Goal: Information Seeking & Learning: Learn about a topic

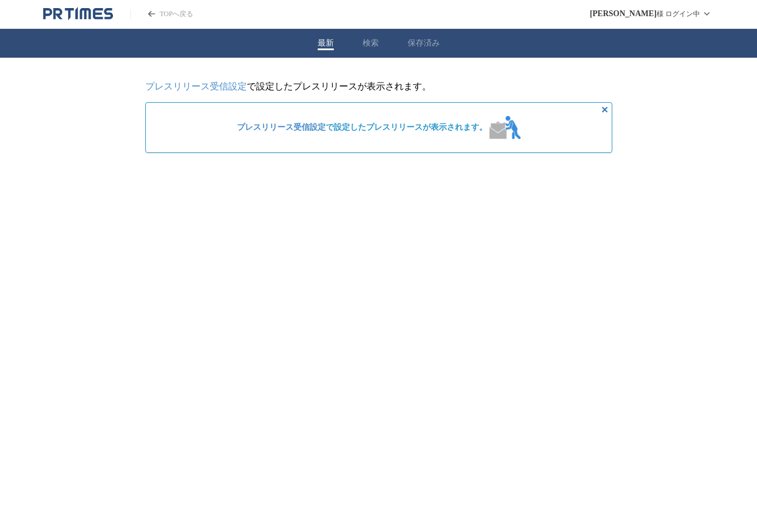
click at [376, 41] on button "検索" at bounding box center [371, 43] width 16 height 10
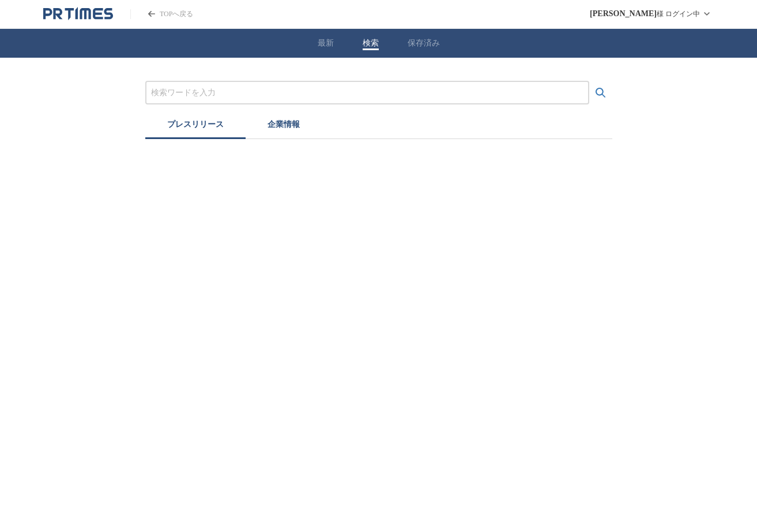
click at [210, 93] on input "プレスリリースおよび企業を検索する" at bounding box center [367, 92] width 432 height 13
type input "[PERSON_NAME]"
click at [589, 81] on button "検索する" at bounding box center [600, 92] width 23 height 23
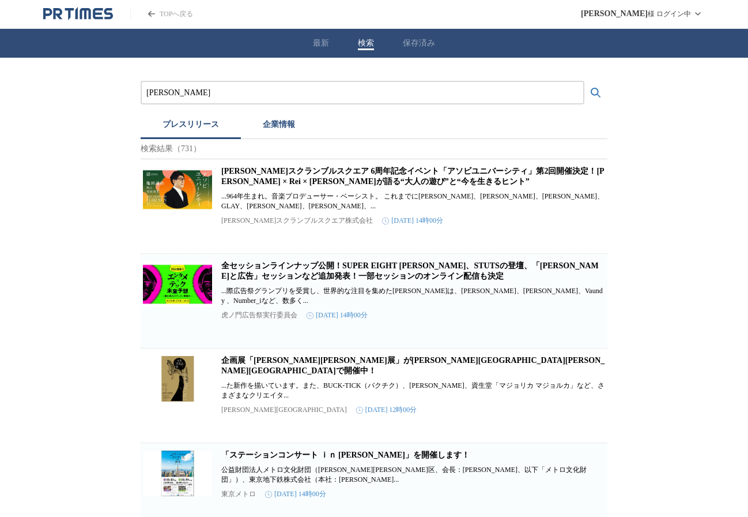
click at [294, 175] on link "[PERSON_NAME]スクランブルスクエア 6周年記念イベント「アソビユニバーシティ」第2回開催決定！[PERSON_NAME] × Rei × [PER…" at bounding box center [412, 176] width 383 height 19
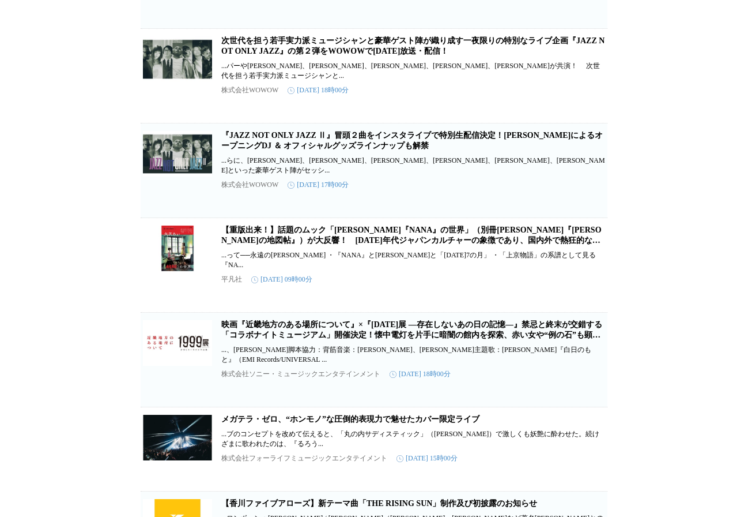
scroll to position [922, 0]
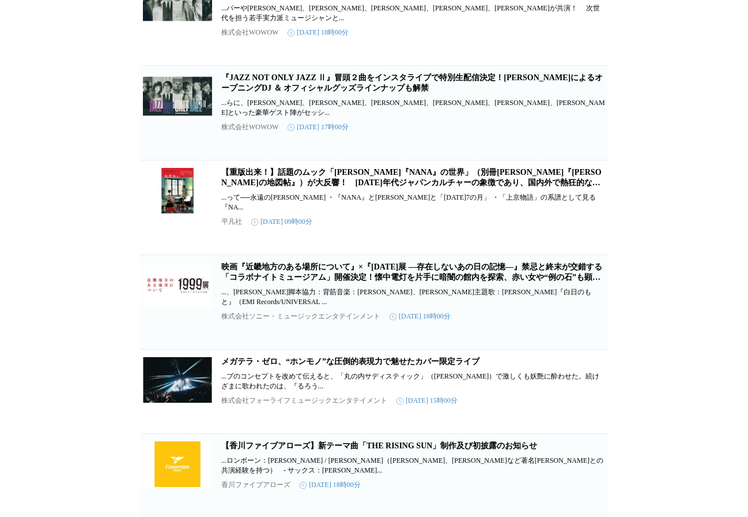
click at [425, 292] on link "映画『近畿地方のある場所について』×『[DATE]展 ―存在しないあの日の記憶―』禁忌と終末が交錯する「コラボナイトミュージアム」開催決定！懐中電灯を片手に暗…" at bounding box center [411, 276] width 381 height 29
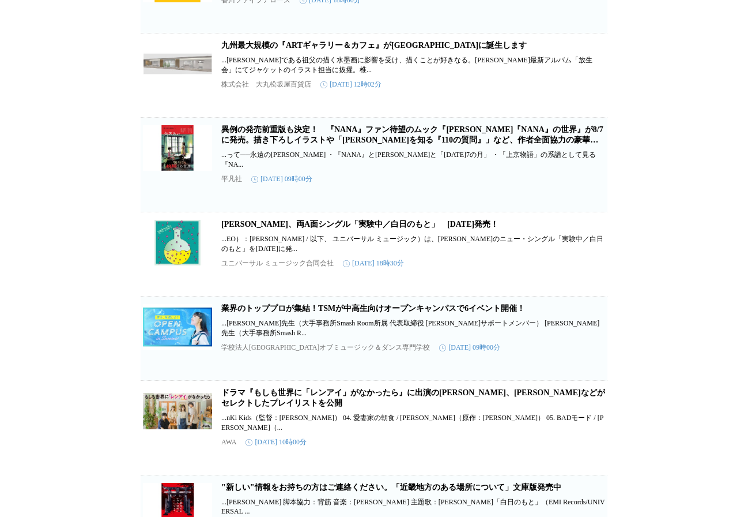
scroll to position [1499, 0]
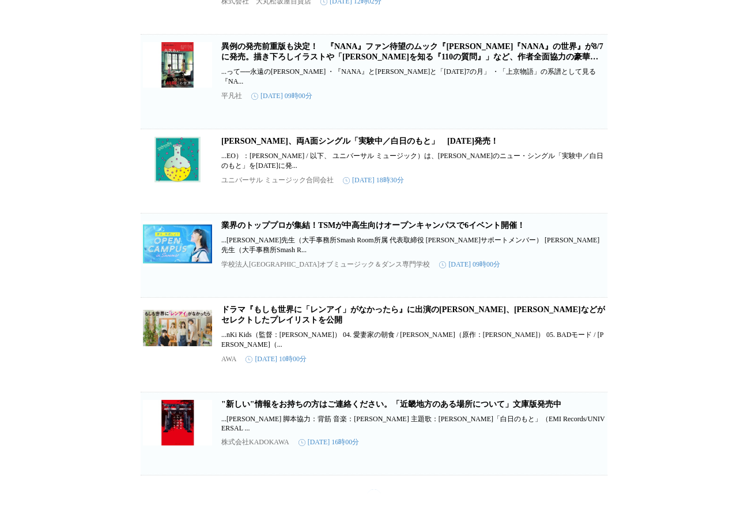
click at [372, 145] on link "[PERSON_NAME]、両A面シングル「実験中／白日のもと」　[DATE]発売！" at bounding box center [359, 141] width 277 height 9
